Goal: Find specific page/section: Find specific page/section

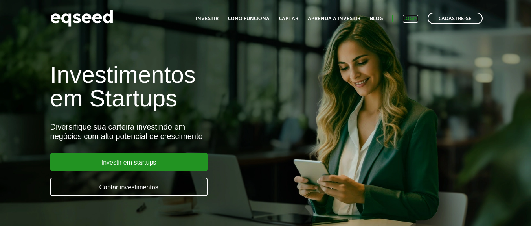
click at [409, 18] on link "Login" at bounding box center [410, 18] width 15 height 5
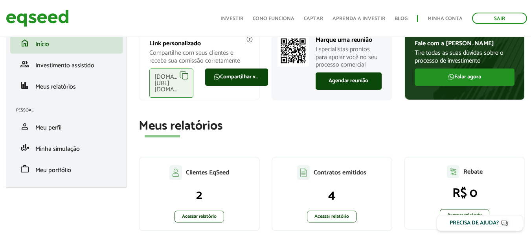
scroll to position [105, 0]
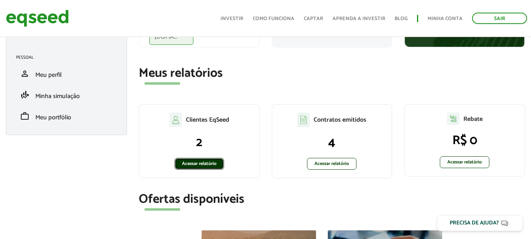
click at [200, 162] on link "Acessar relatório" at bounding box center [199, 164] width 50 height 12
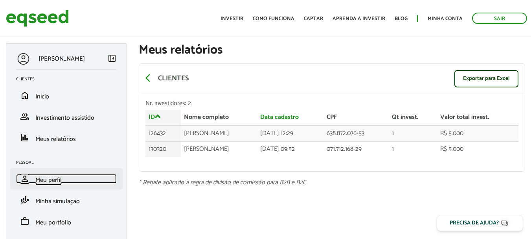
click at [44, 179] on span "Meu perfil" at bounding box center [48, 179] width 26 height 11
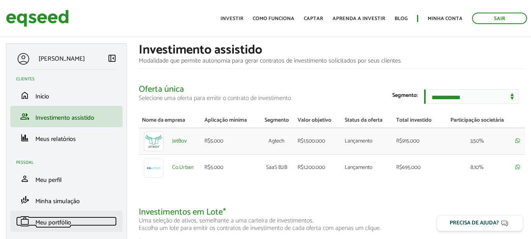
click at [73, 223] on link "work Meu portfólio" at bounding box center [66, 220] width 101 height 9
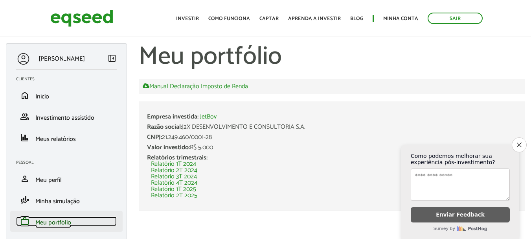
click at [54, 219] on span "Meu portfólio" at bounding box center [53, 222] width 36 height 11
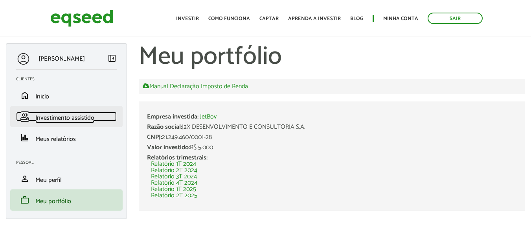
click at [51, 117] on span "Investimento assistido" at bounding box center [64, 117] width 59 height 11
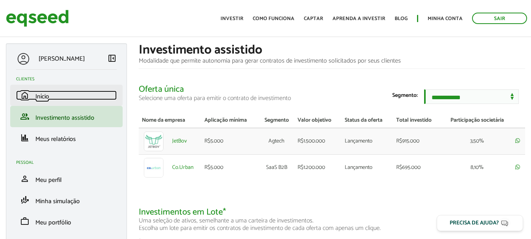
click at [42, 98] on span "Início" at bounding box center [42, 96] width 14 height 11
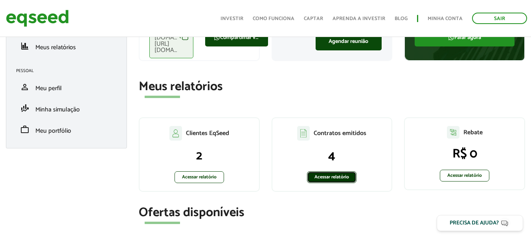
click at [325, 178] on link "Acessar relatório" at bounding box center [332, 177] width 50 height 12
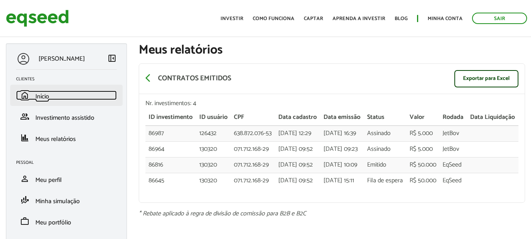
click at [45, 97] on span "Início" at bounding box center [42, 96] width 14 height 11
